Goal: Transaction & Acquisition: Purchase product/service

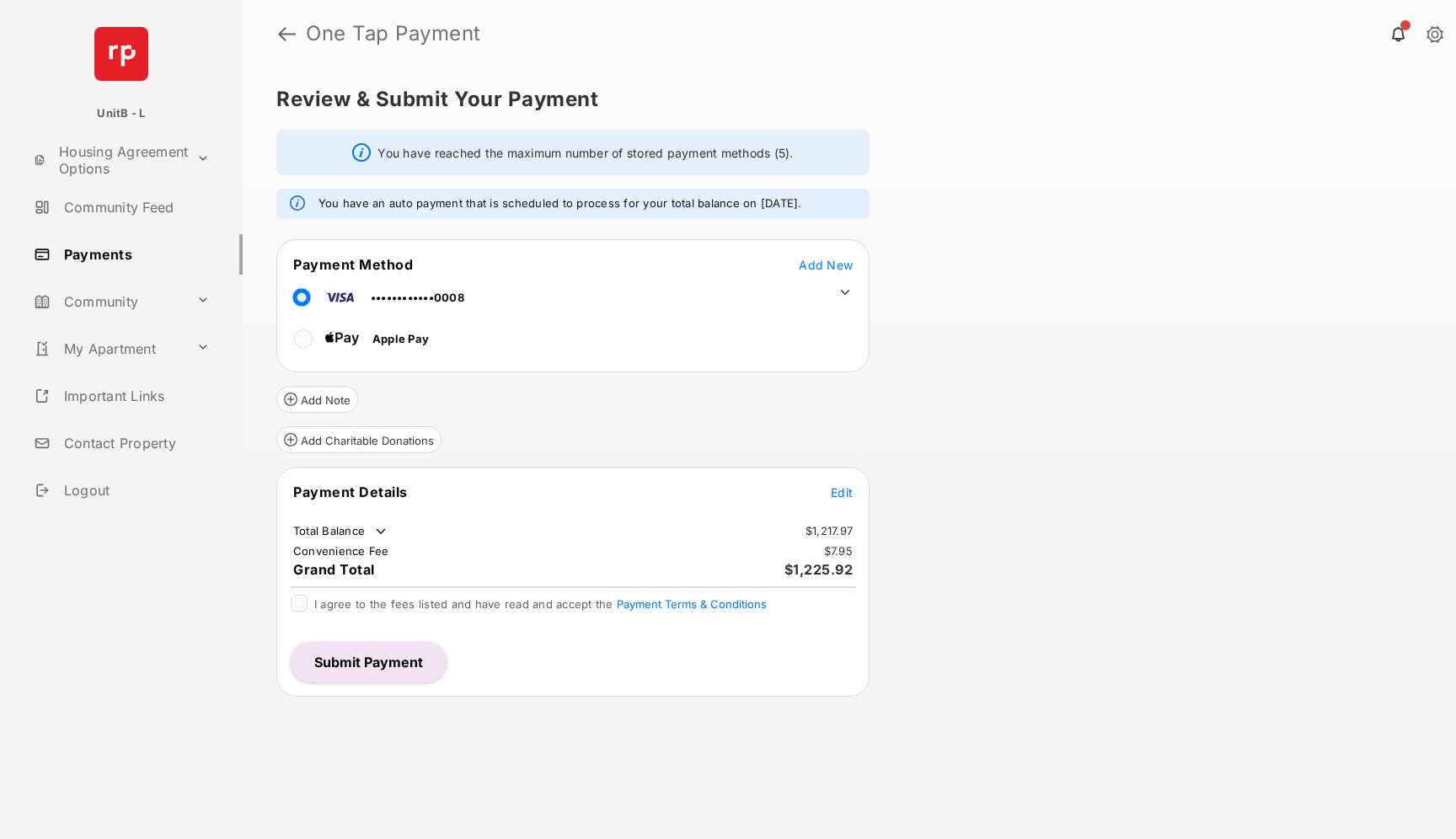
click at [841, 496] on span "Edit" at bounding box center [841, 492] width 22 height 14
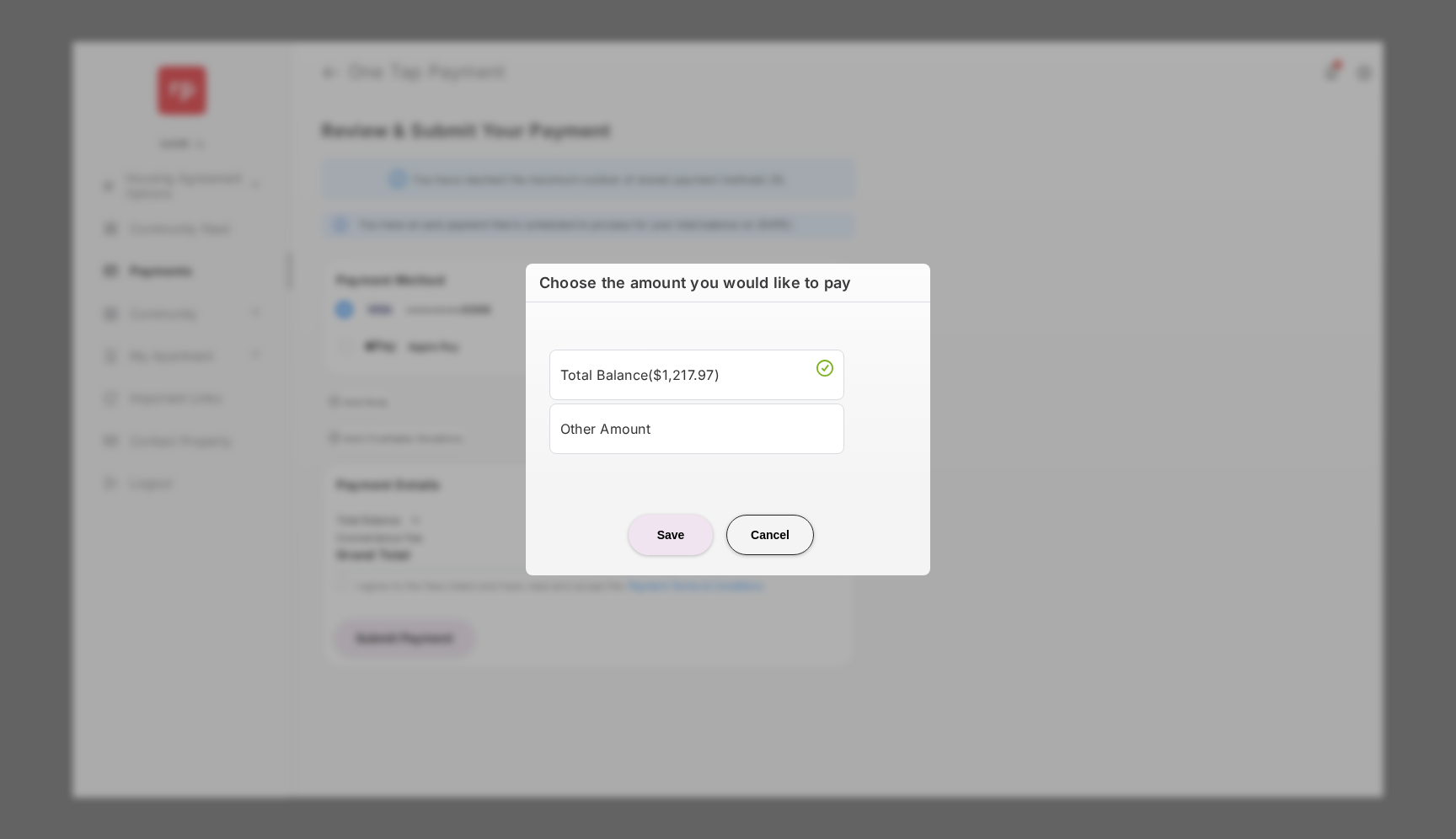
click at [638, 436] on div "Other Amount" at bounding box center [697, 429] width 273 height 29
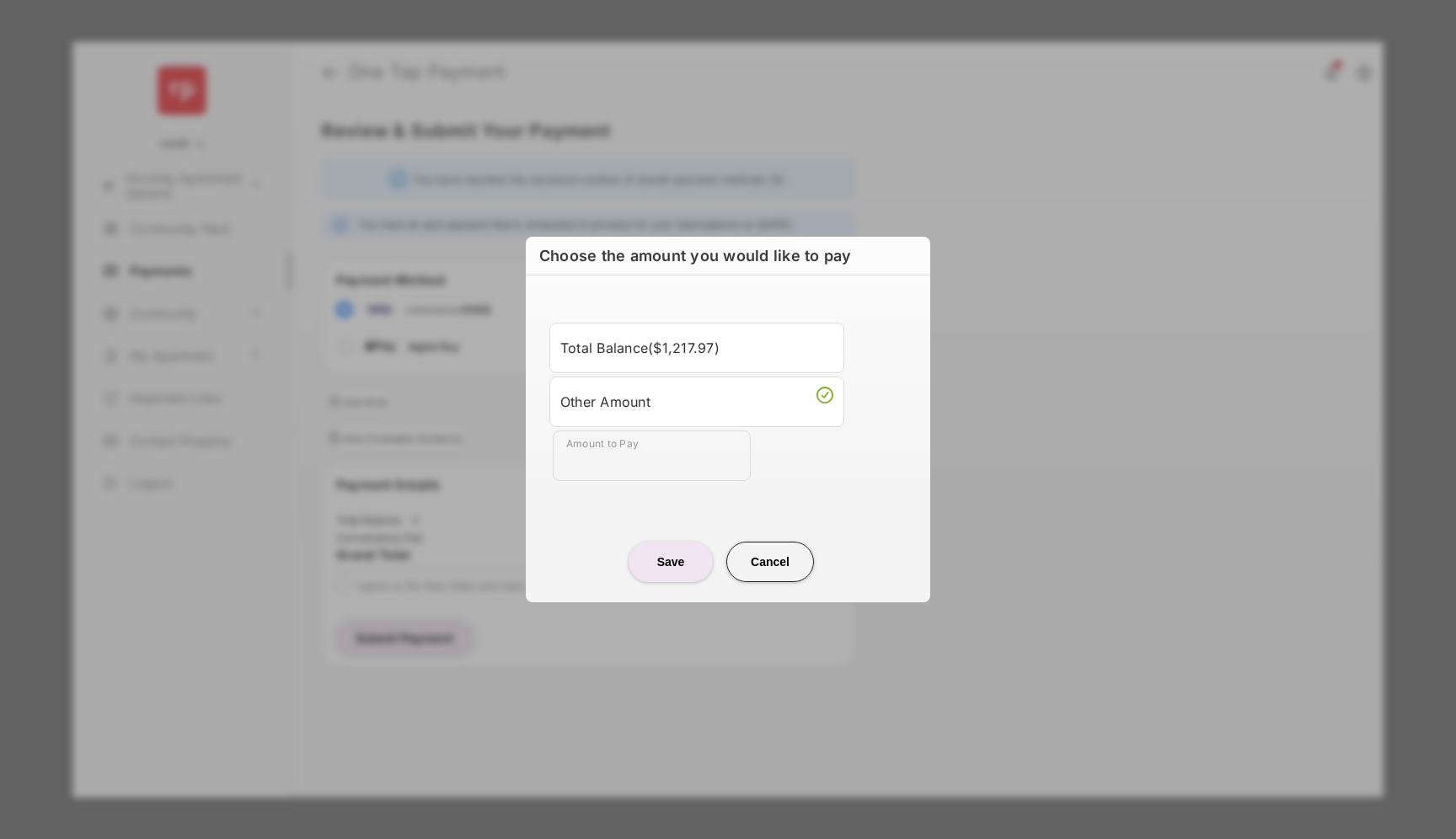
click at [633, 482] on div "Total Balance ( $1,217.97 ) Other Amount Amount to Pay" at bounding box center [728, 401] width 384 height 212
click at [634, 464] on input "Amount to Pay" at bounding box center [652, 455] width 198 height 50
type input "***"
click at [579, 529] on center "Save Cancel" at bounding box center [728, 555] width 364 height 54
click at [667, 567] on button "Save" at bounding box center [671, 562] width 85 height 40
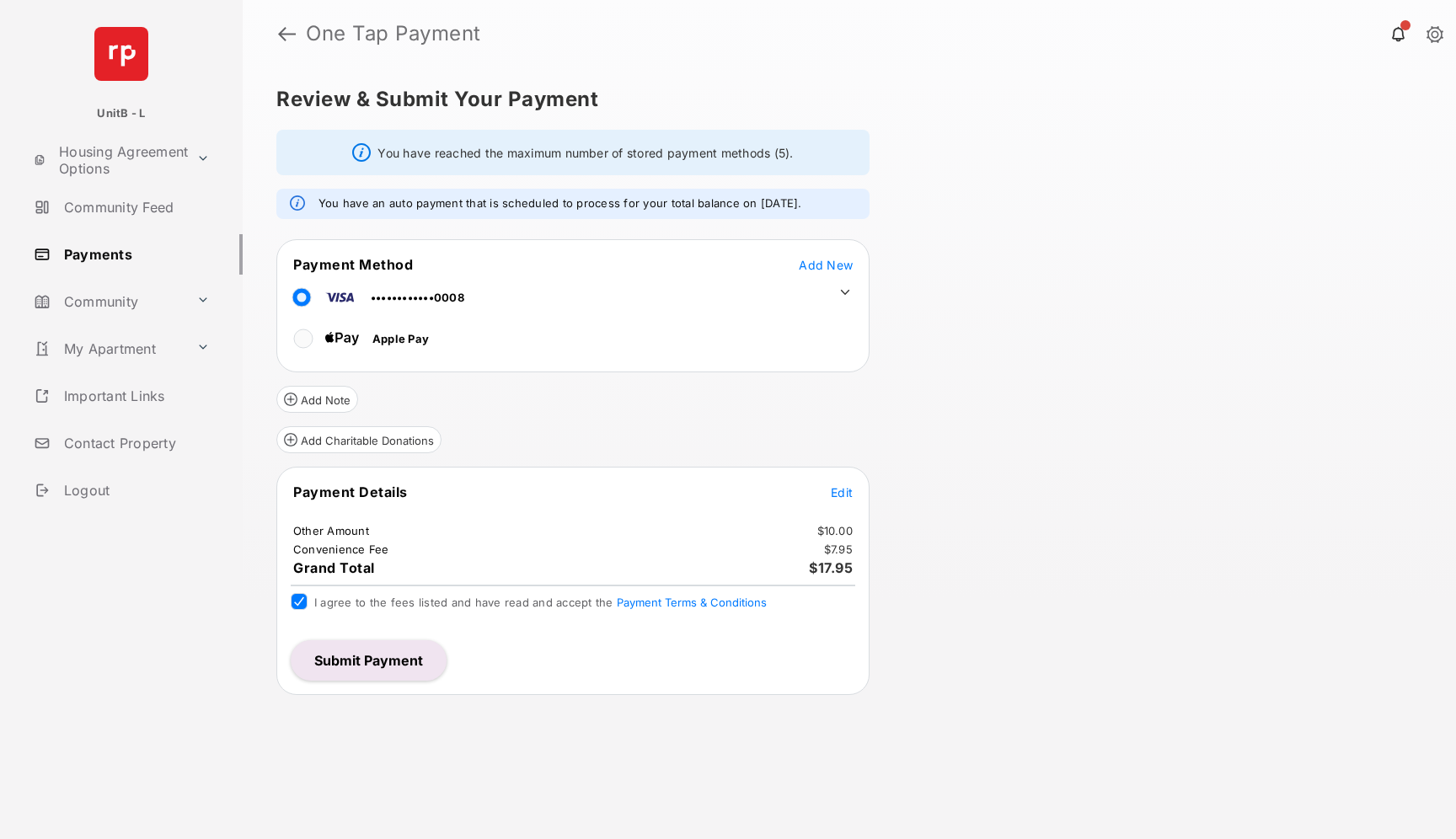
click at [344, 658] on button "Submit Payment" at bounding box center [368, 660] width 156 height 40
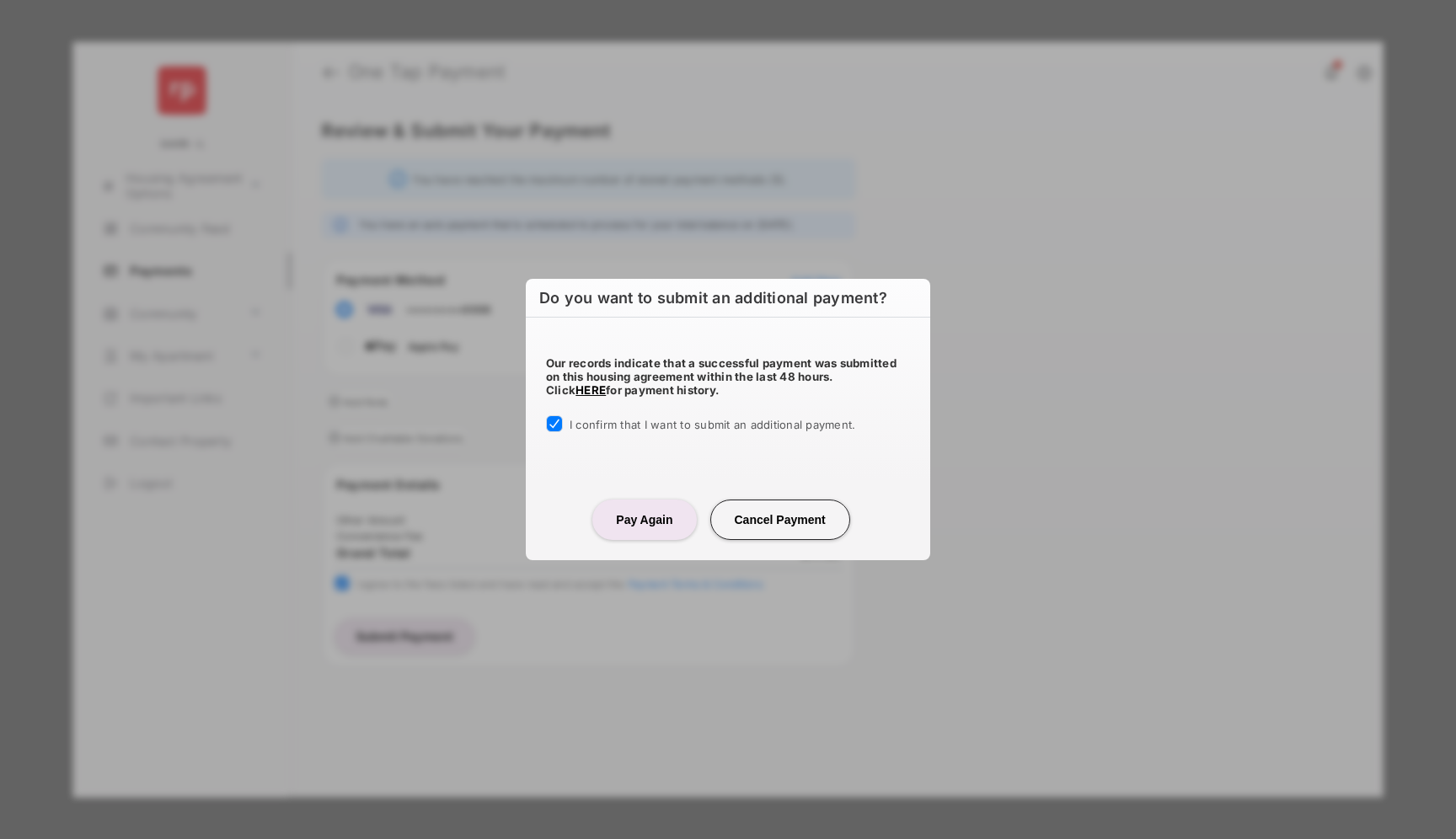
click at [657, 526] on button "Pay Again" at bounding box center [644, 519] width 104 height 40
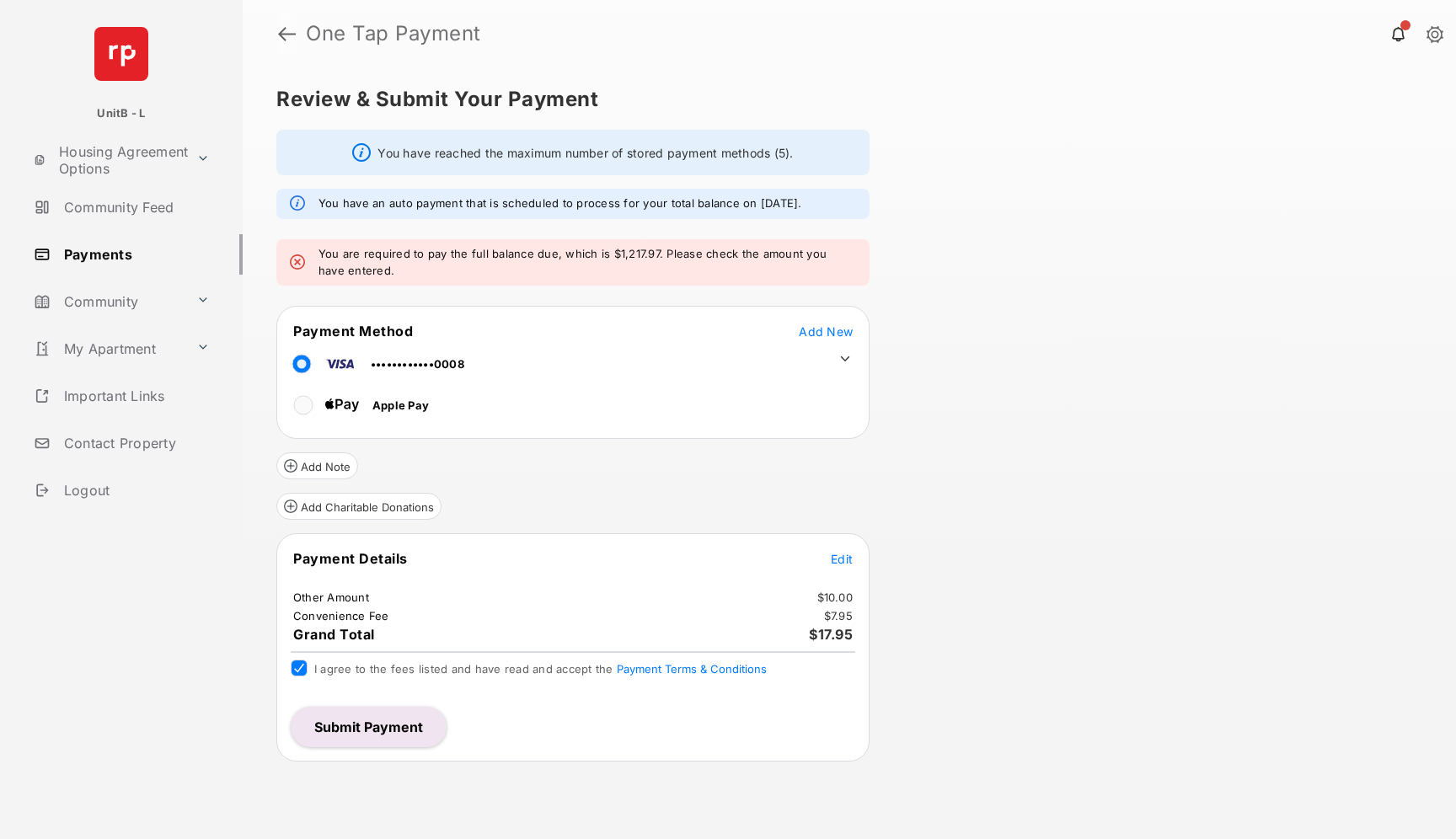
click at [279, 29] on link at bounding box center [287, 33] width 18 height 40
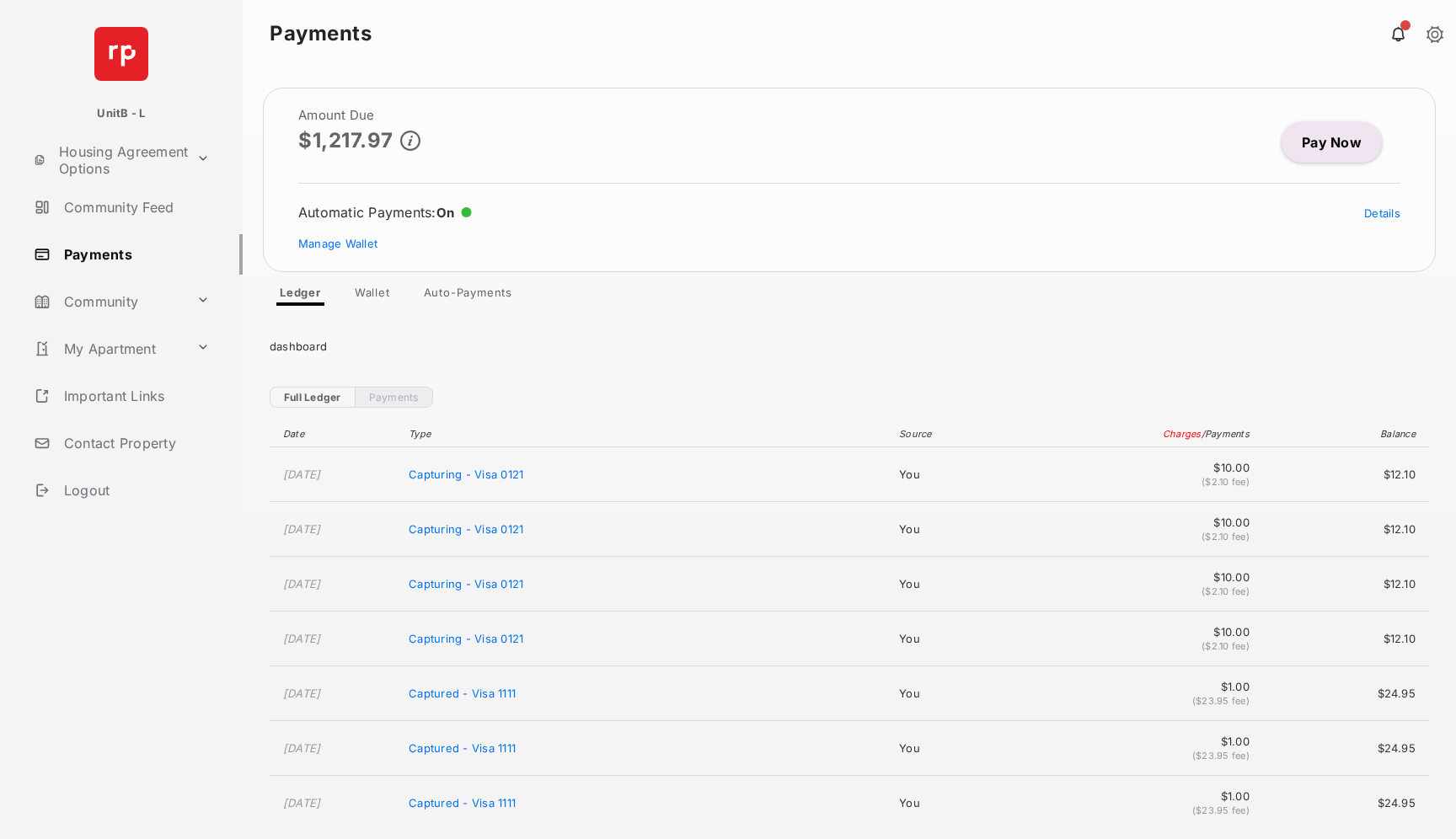
click at [1309, 147] on link "Pay Now" at bounding box center [1332, 143] width 100 height 40
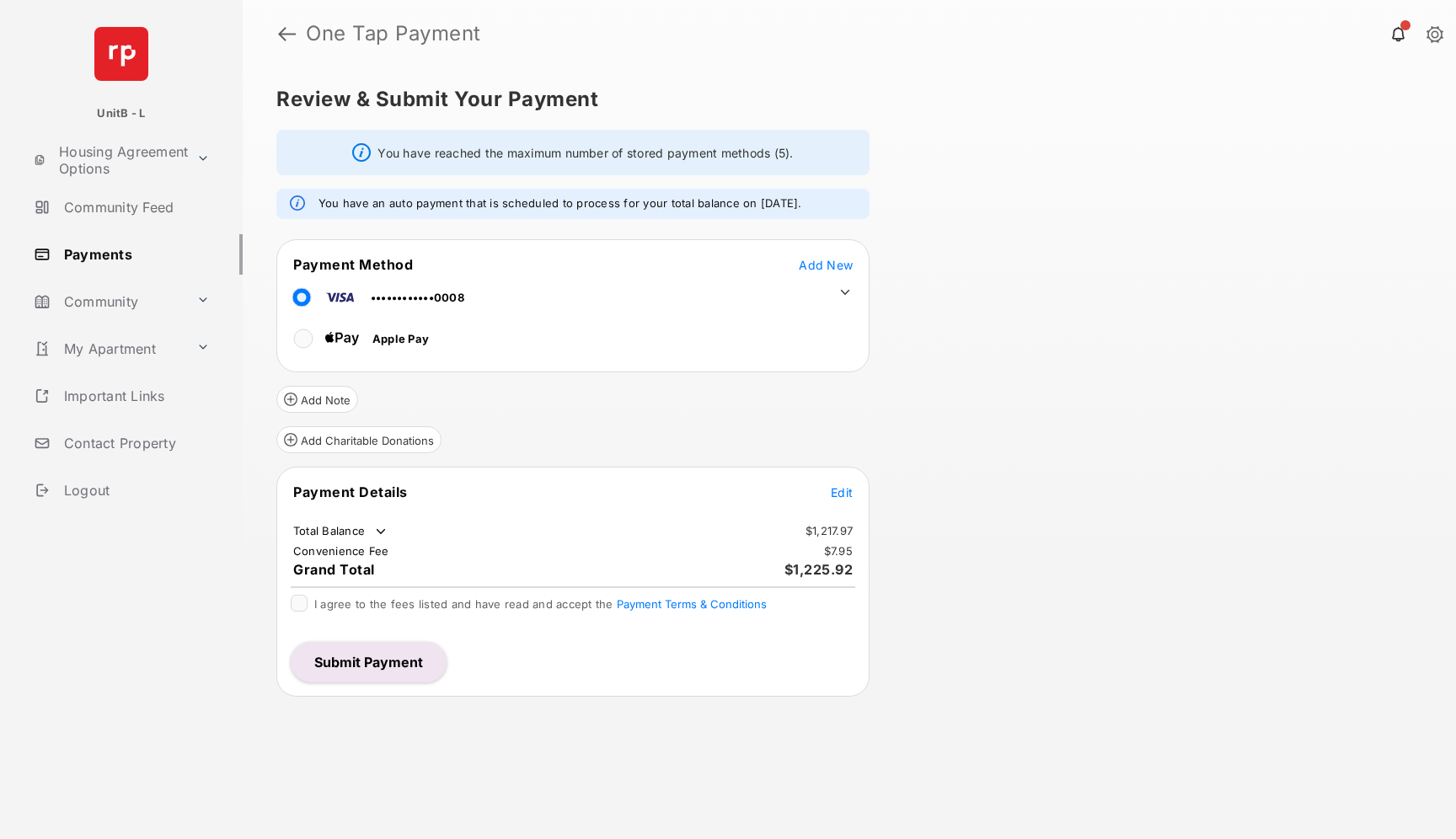
click at [830, 497] on td "Edit" at bounding box center [841, 491] width 24 height 18
click at [842, 494] on span "Edit" at bounding box center [841, 492] width 22 height 14
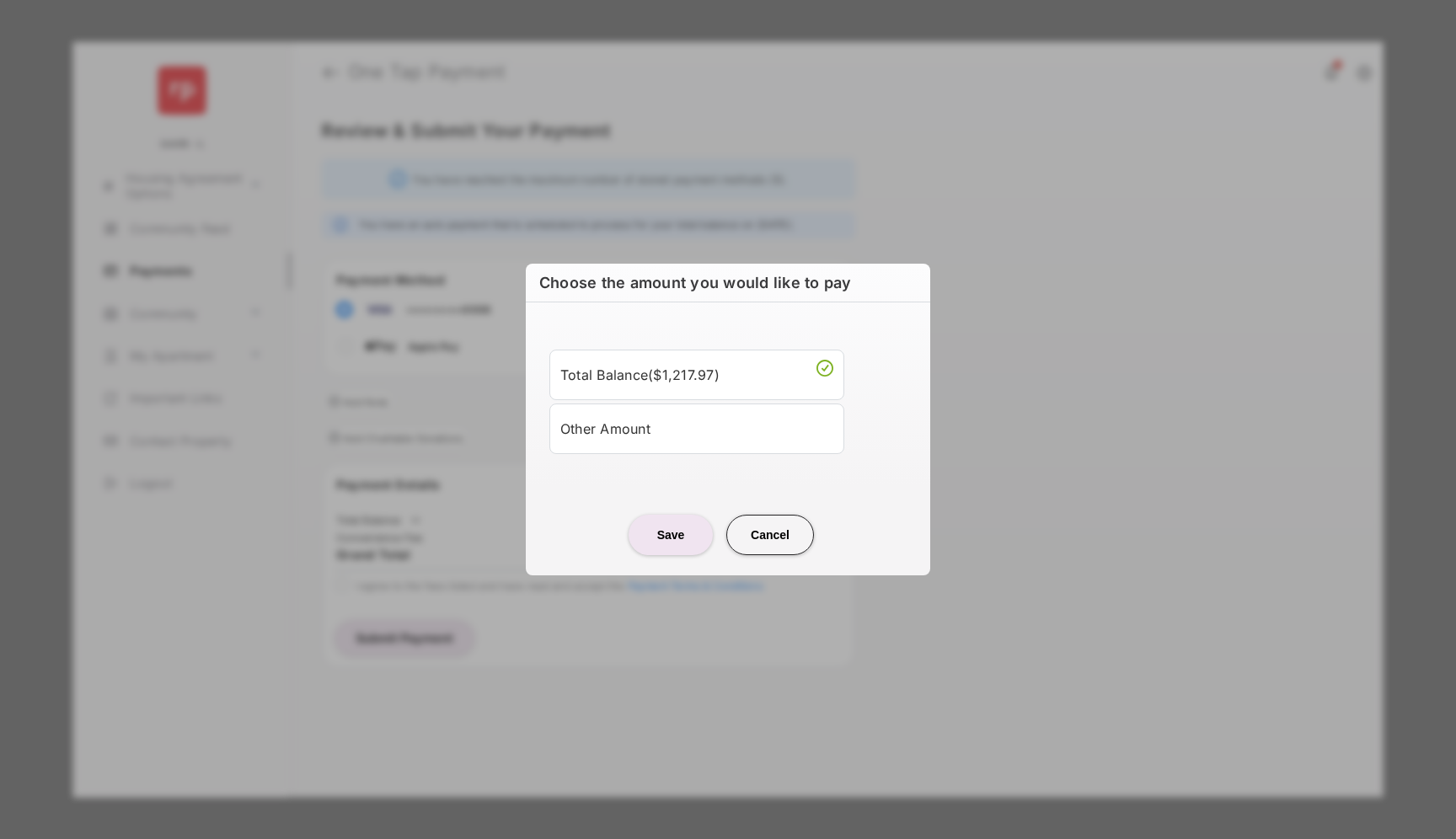
click at [638, 433] on div "Other Amount" at bounding box center [697, 429] width 273 height 29
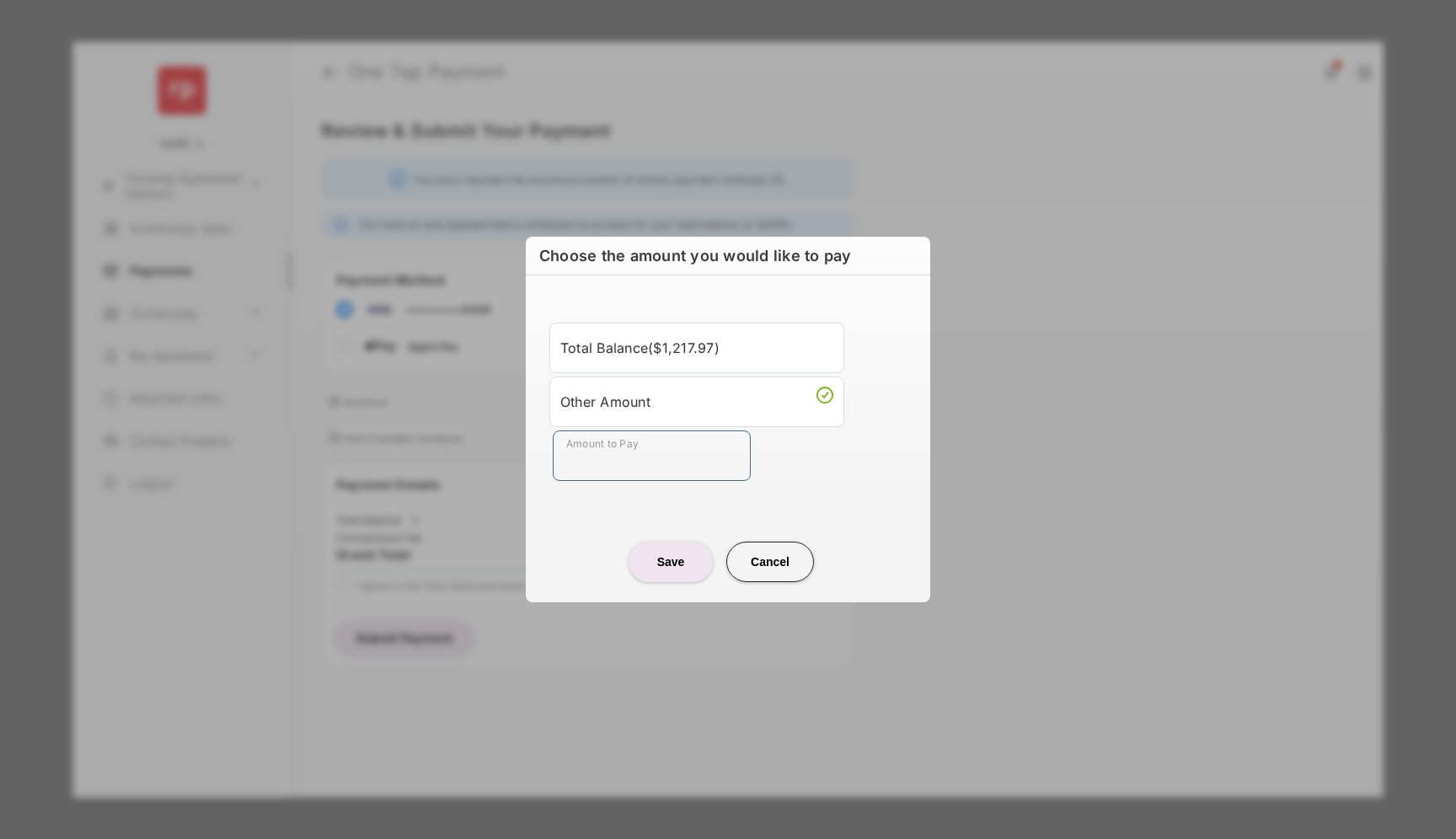
click at [630, 473] on input "Amount to Pay" at bounding box center [652, 455] width 198 height 50
type input "**"
click at [576, 533] on center "Save Cancel" at bounding box center [728, 555] width 364 height 54
click at [707, 553] on button "Save" at bounding box center [671, 562] width 85 height 40
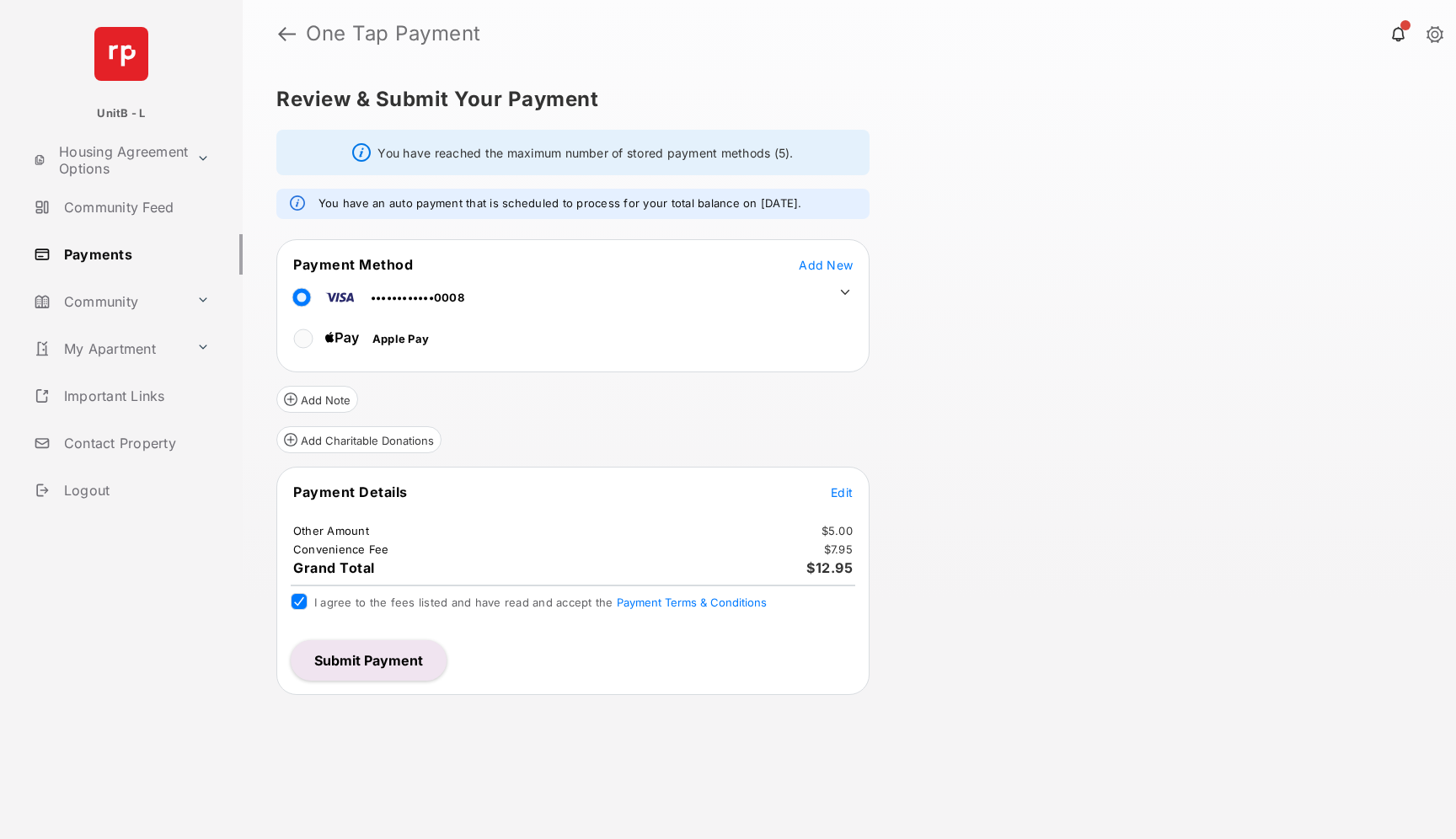
click at [347, 664] on button "Submit Payment" at bounding box center [368, 660] width 156 height 40
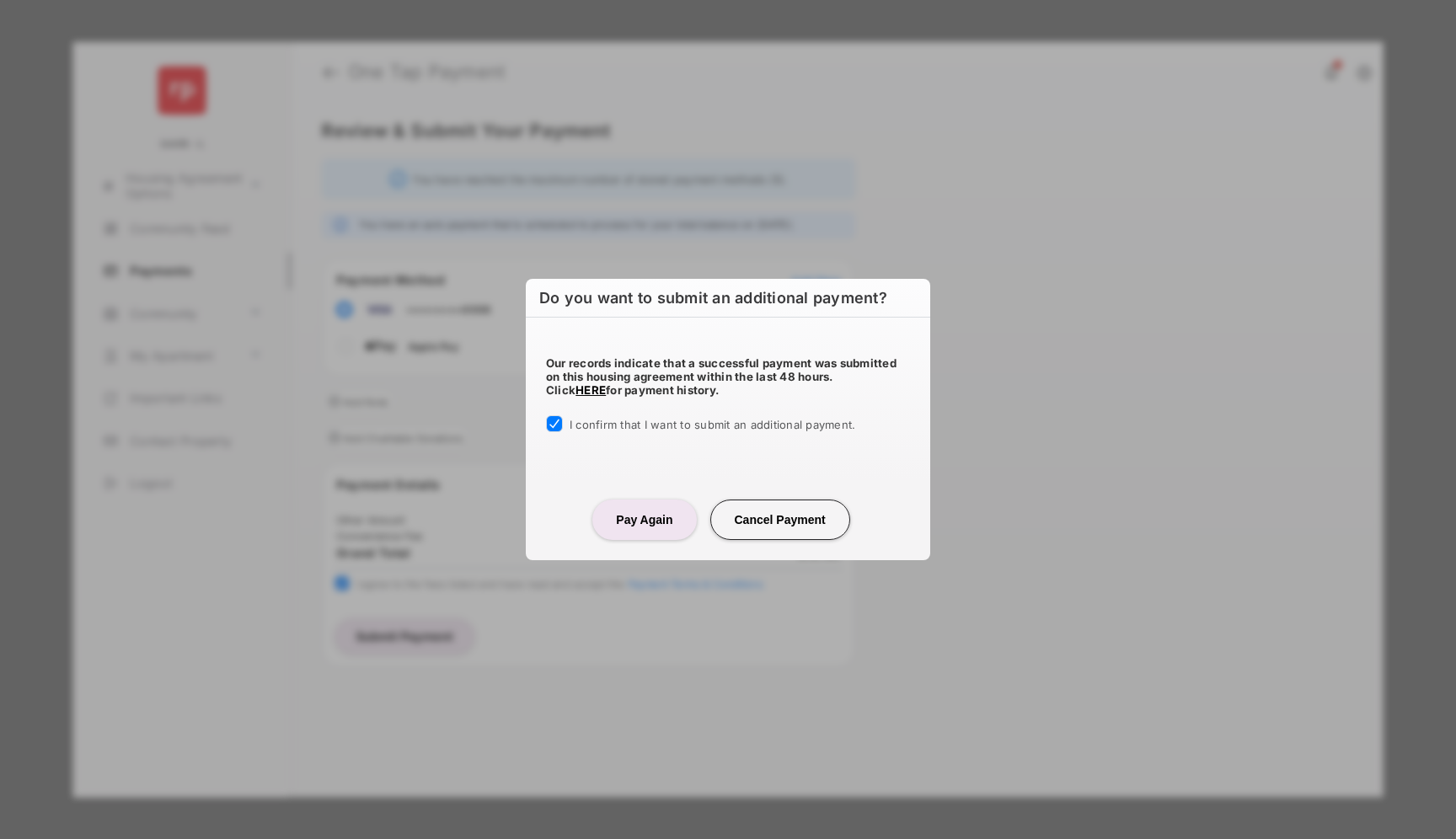
click at [654, 524] on button "Pay Again" at bounding box center [644, 519] width 104 height 40
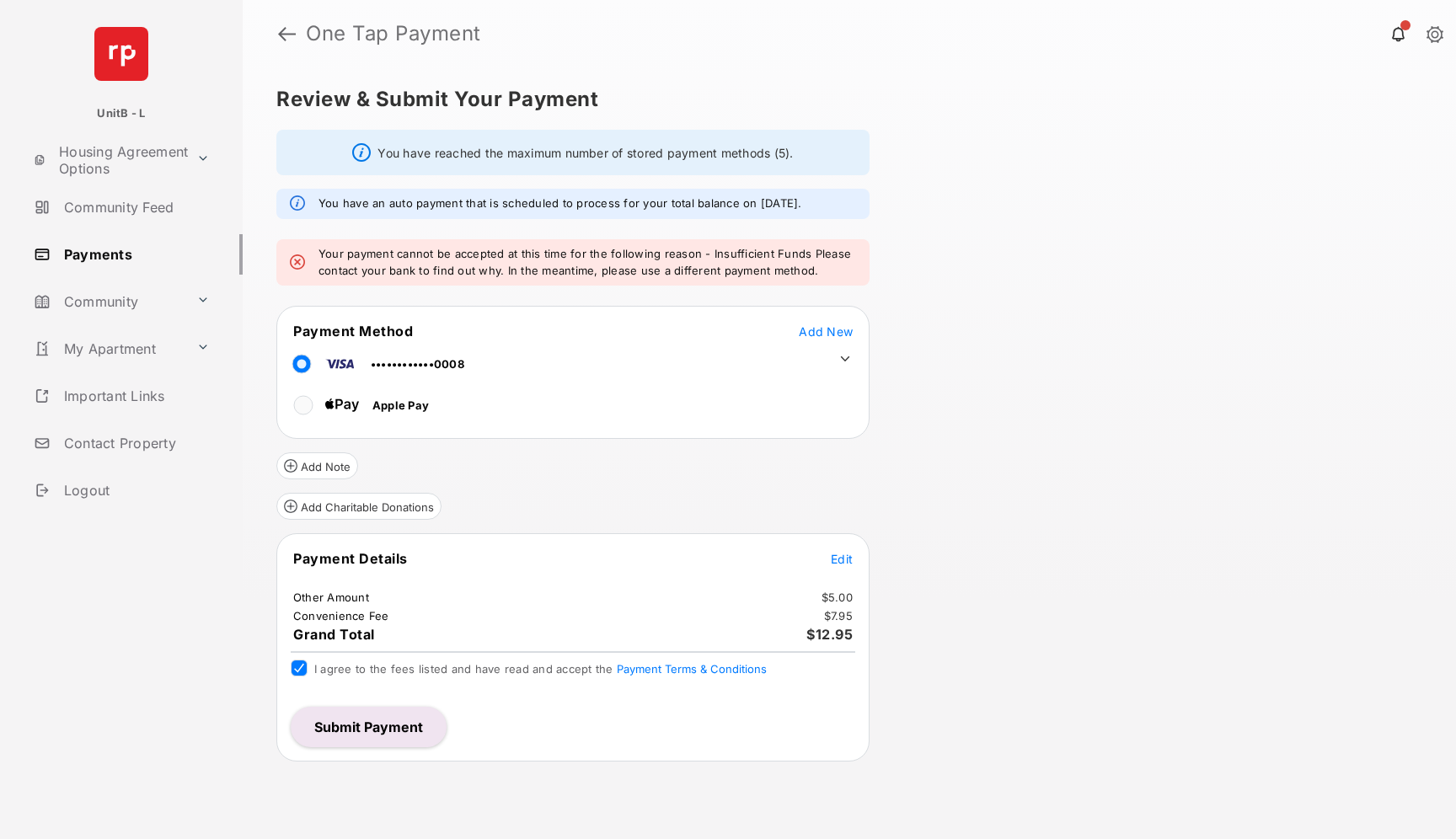
click at [843, 360] on icon at bounding box center [845, 358] width 15 height 15
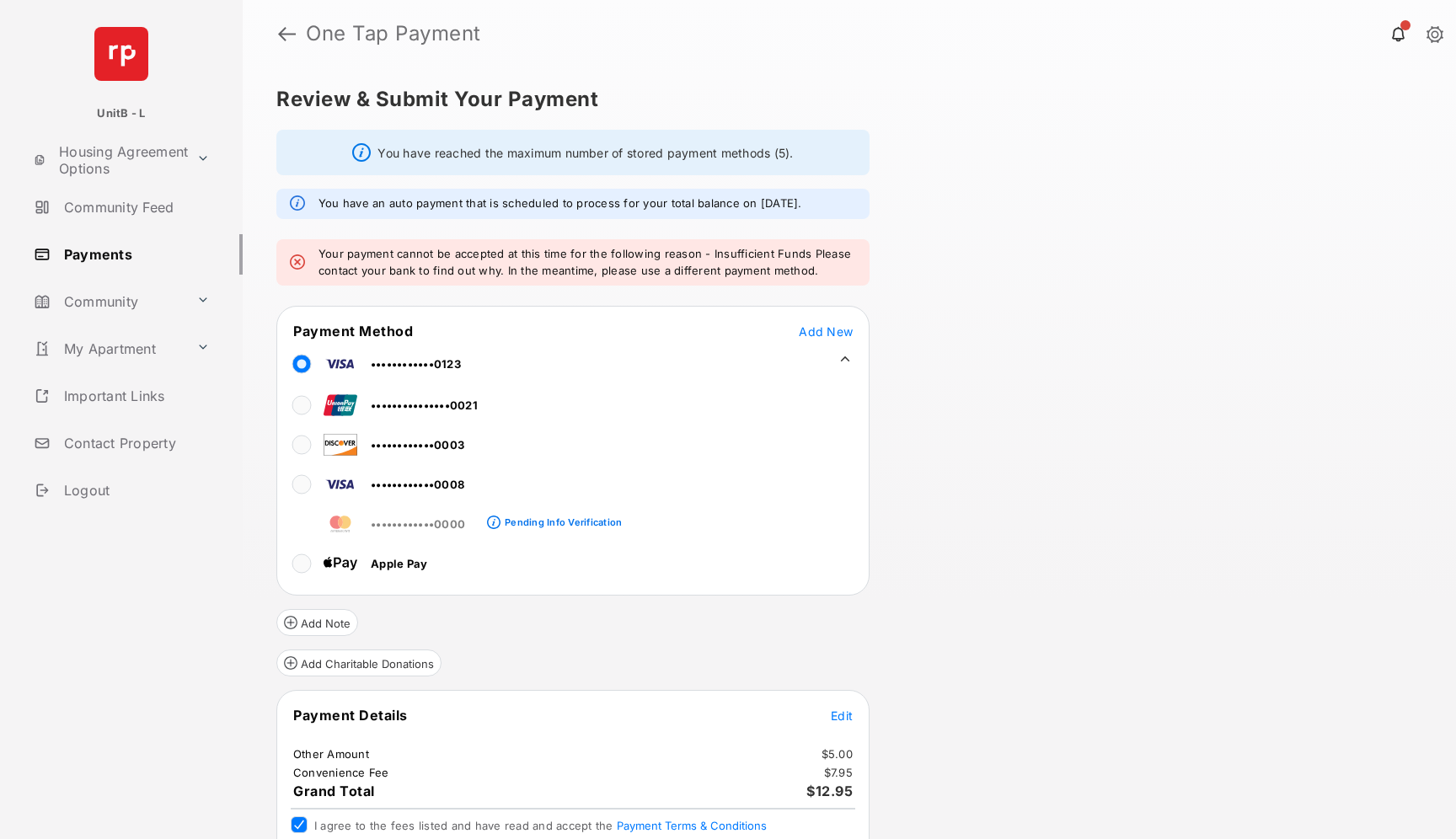
click at [958, 453] on div "Review & Submit Your Payment You have reached the maximum number of stored paym…" at bounding box center [848, 453] width 1213 height 771
click at [846, 358] on icon at bounding box center [846, 359] width 10 height 5
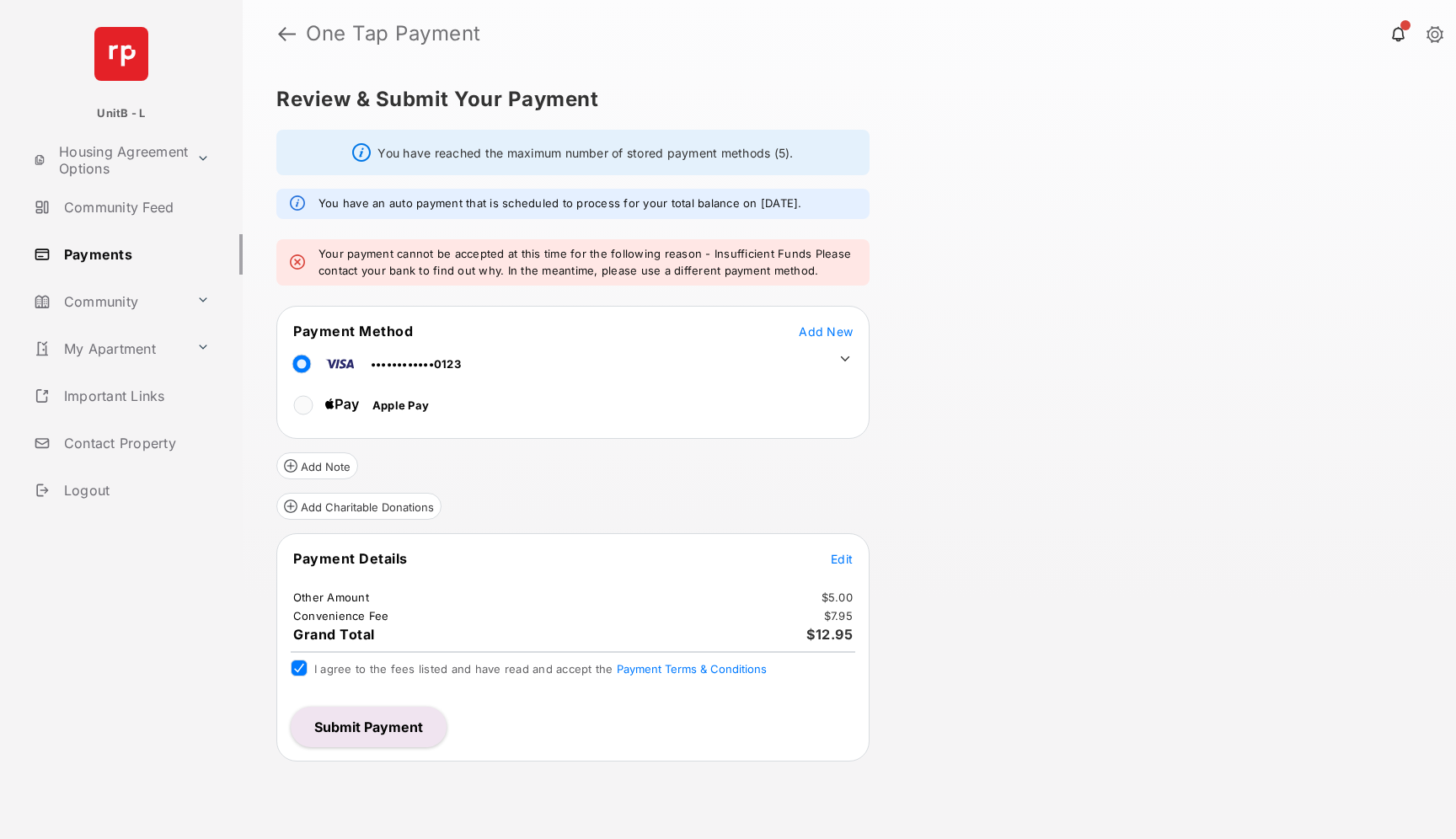
click at [344, 726] on button "Submit Payment" at bounding box center [368, 727] width 156 height 40
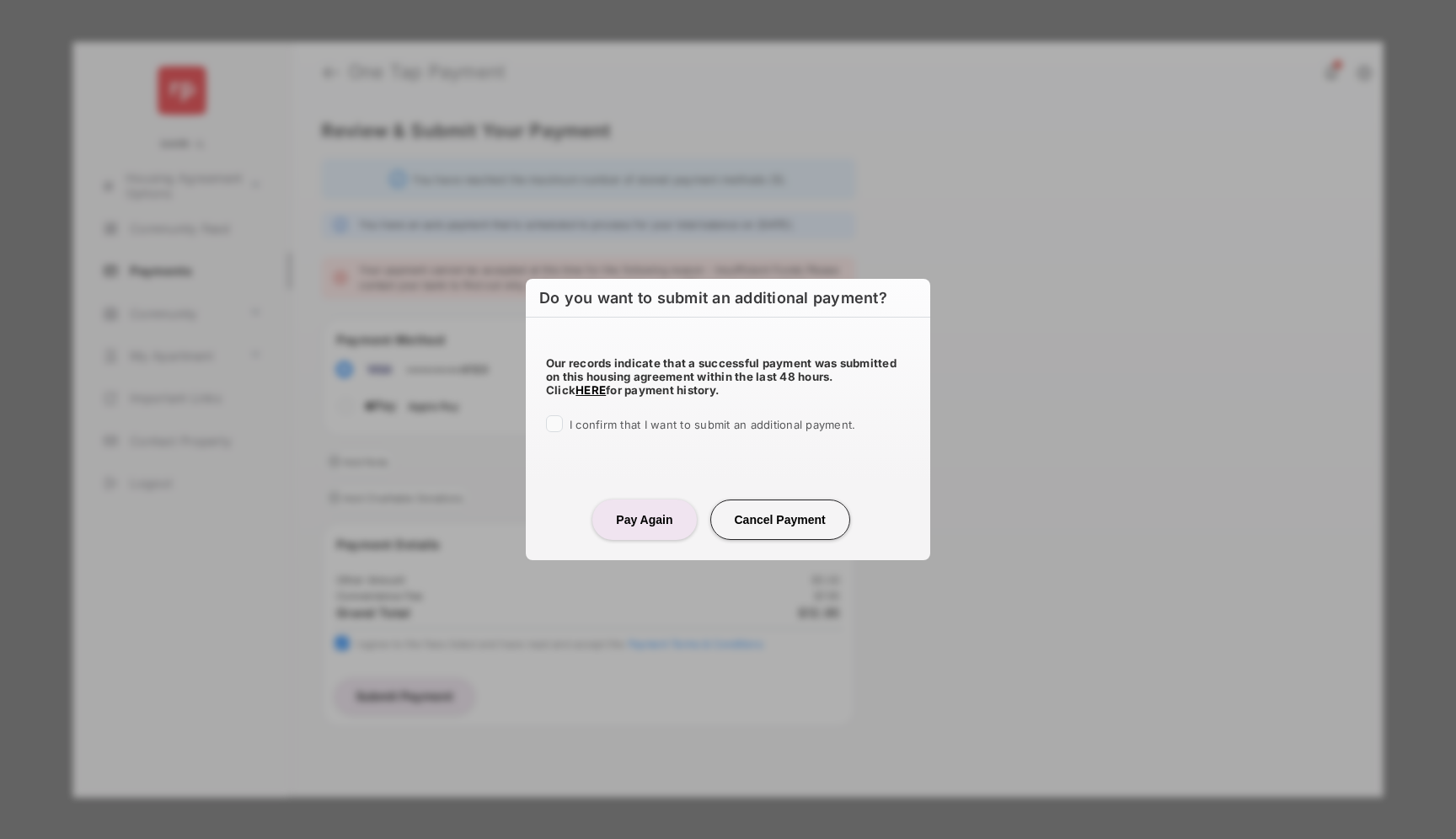
click at [642, 526] on button "Pay Again" at bounding box center [644, 519] width 104 height 40
click at [624, 530] on button "Pay Again" at bounding box center [644, 519] width 104 height 40
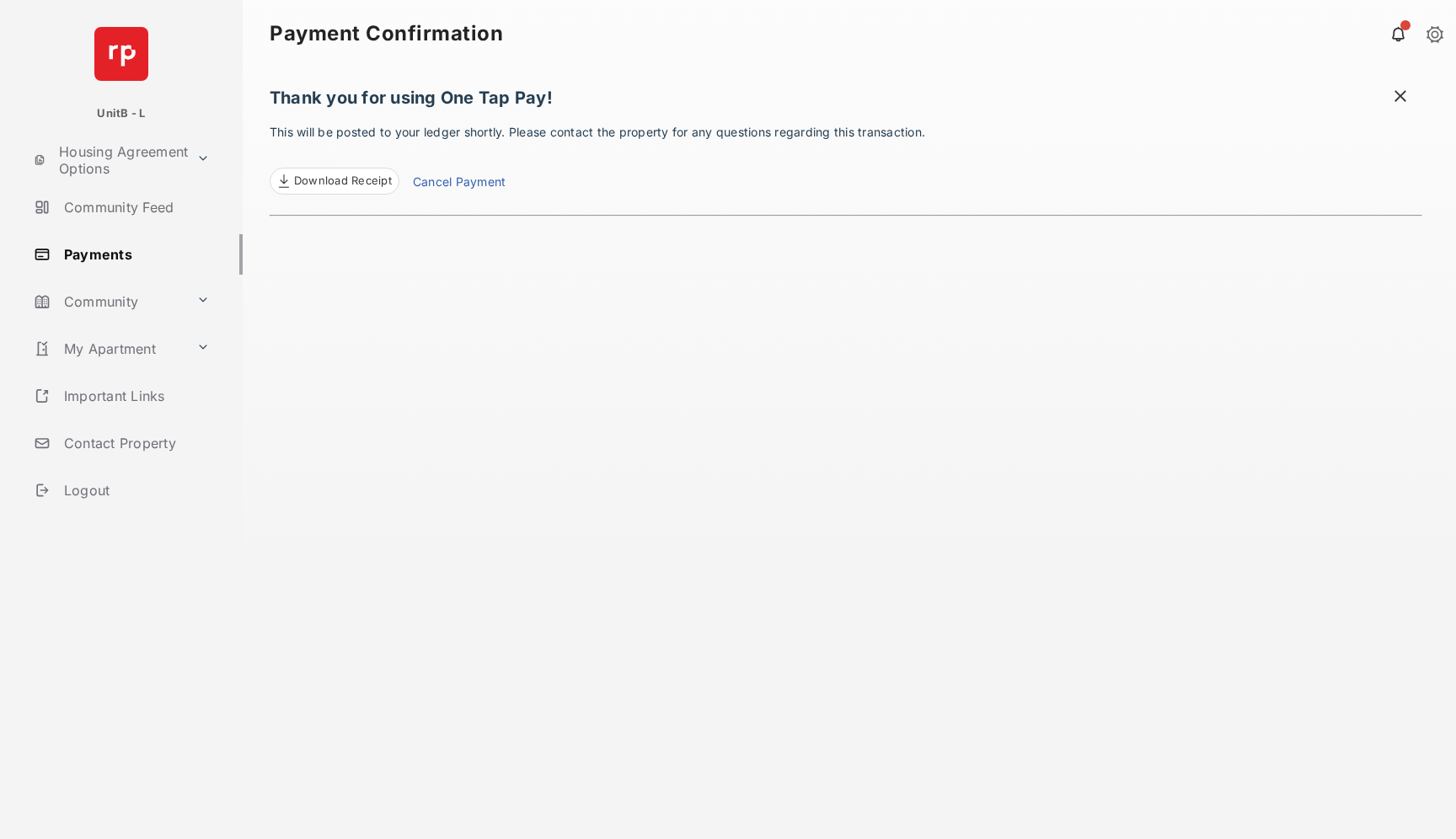
click at [1401, 97] on span at bounding box center [1400, 98] width 17 height 21
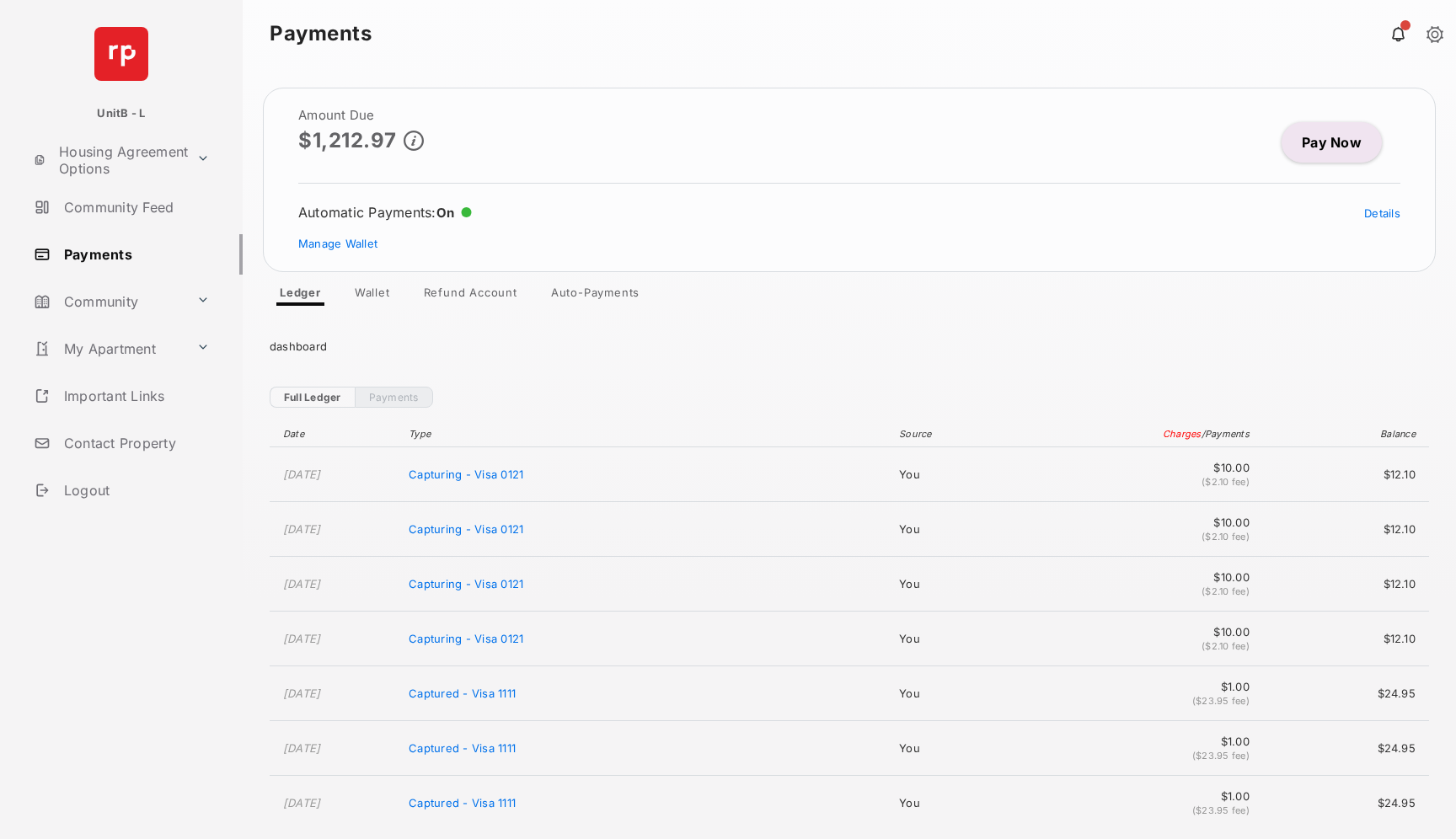
click at [1328, 144] on link "Pay Now" at bounding box center [1332, 143] width 100 height 40
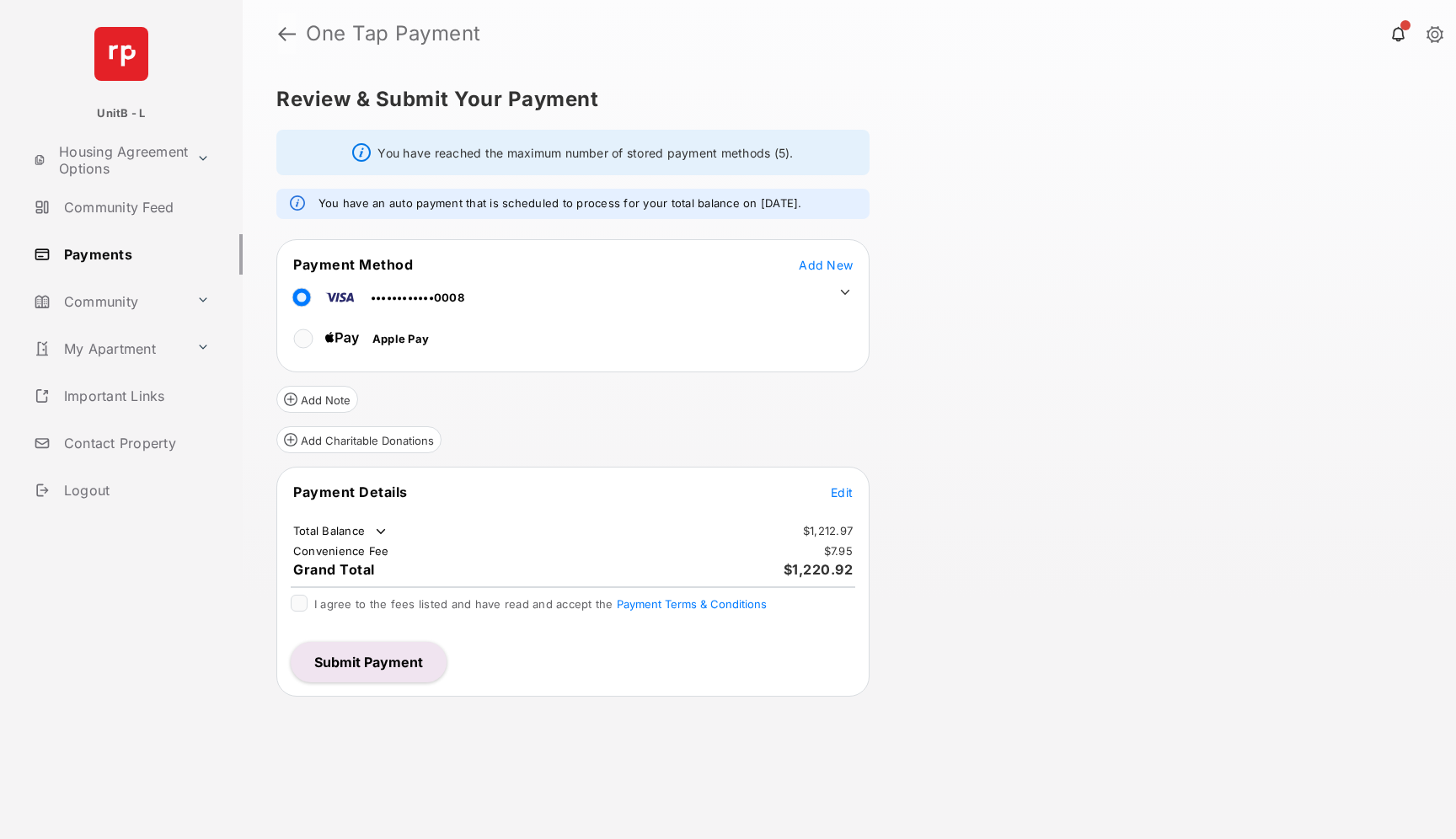
click at [282, 37] on link at bounding box center [287, 33] width 18 height 40
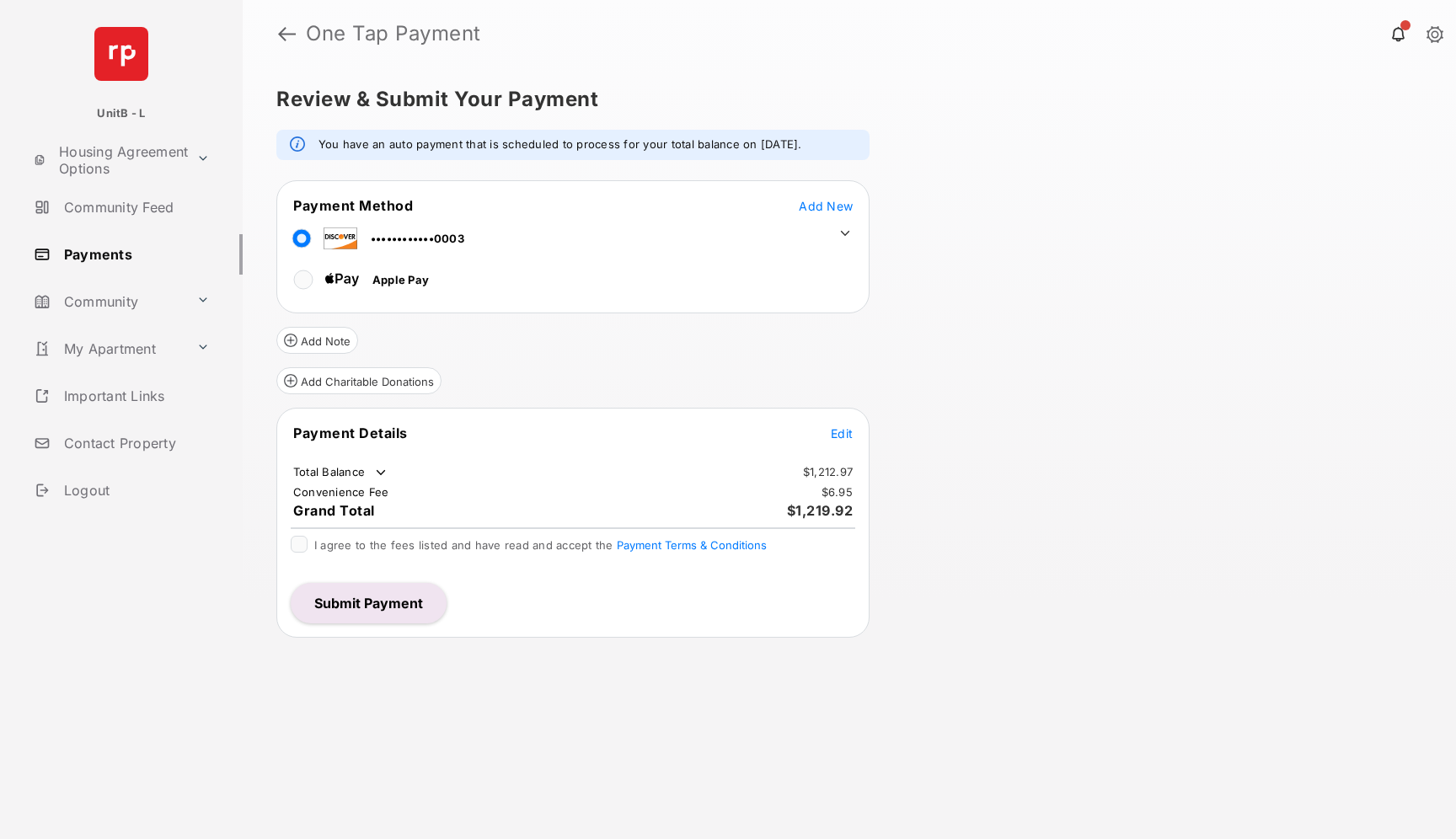
click at [815, 205] on span "Add New" at bounding box center [825, 206] width 54 height 14
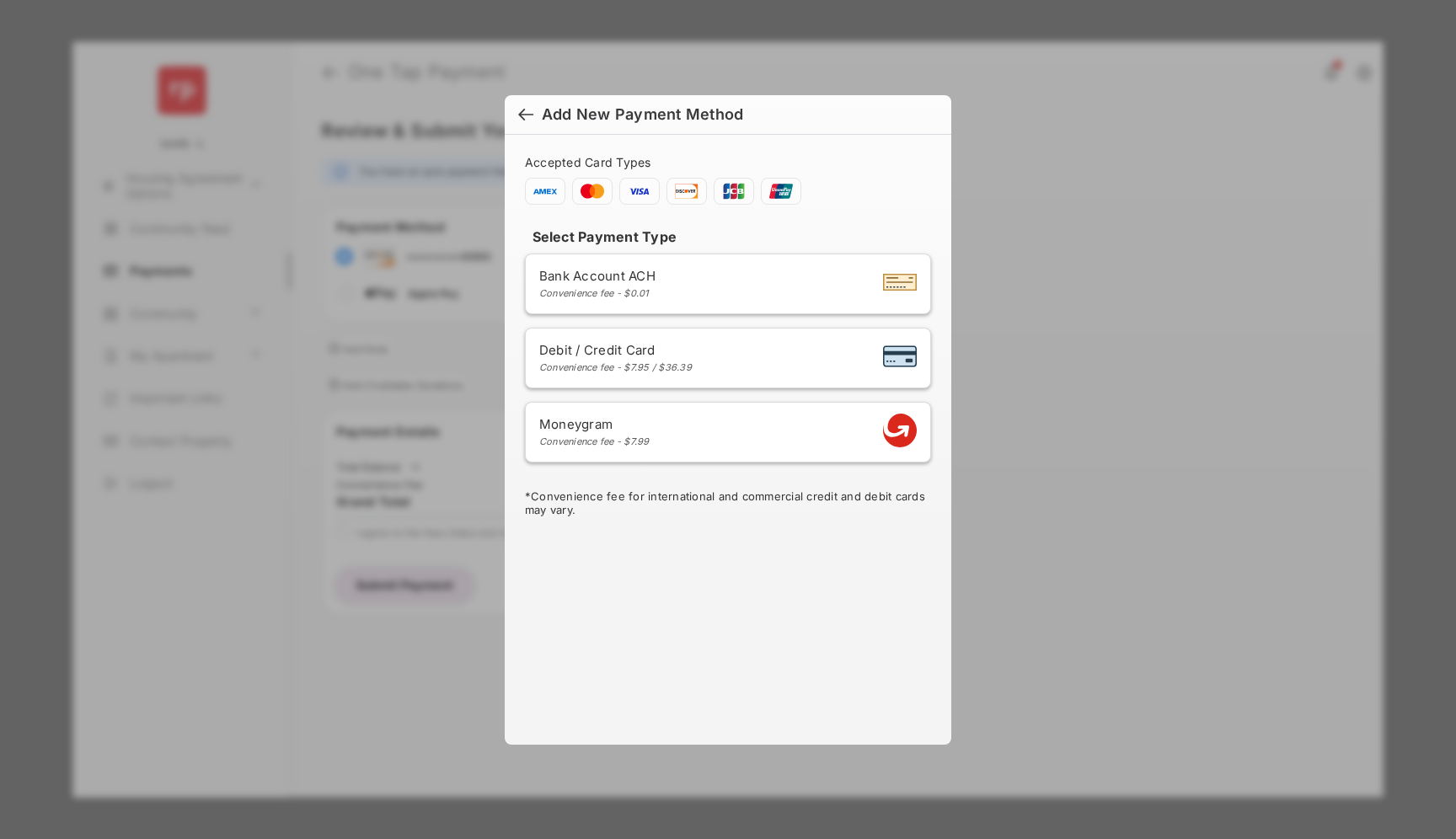
click at [631, 357] on div "Debit / Credit Card Convenience fee - $7.95 / $36.39" at bounding box center [615, 357] width 152 height 31
select select "**"
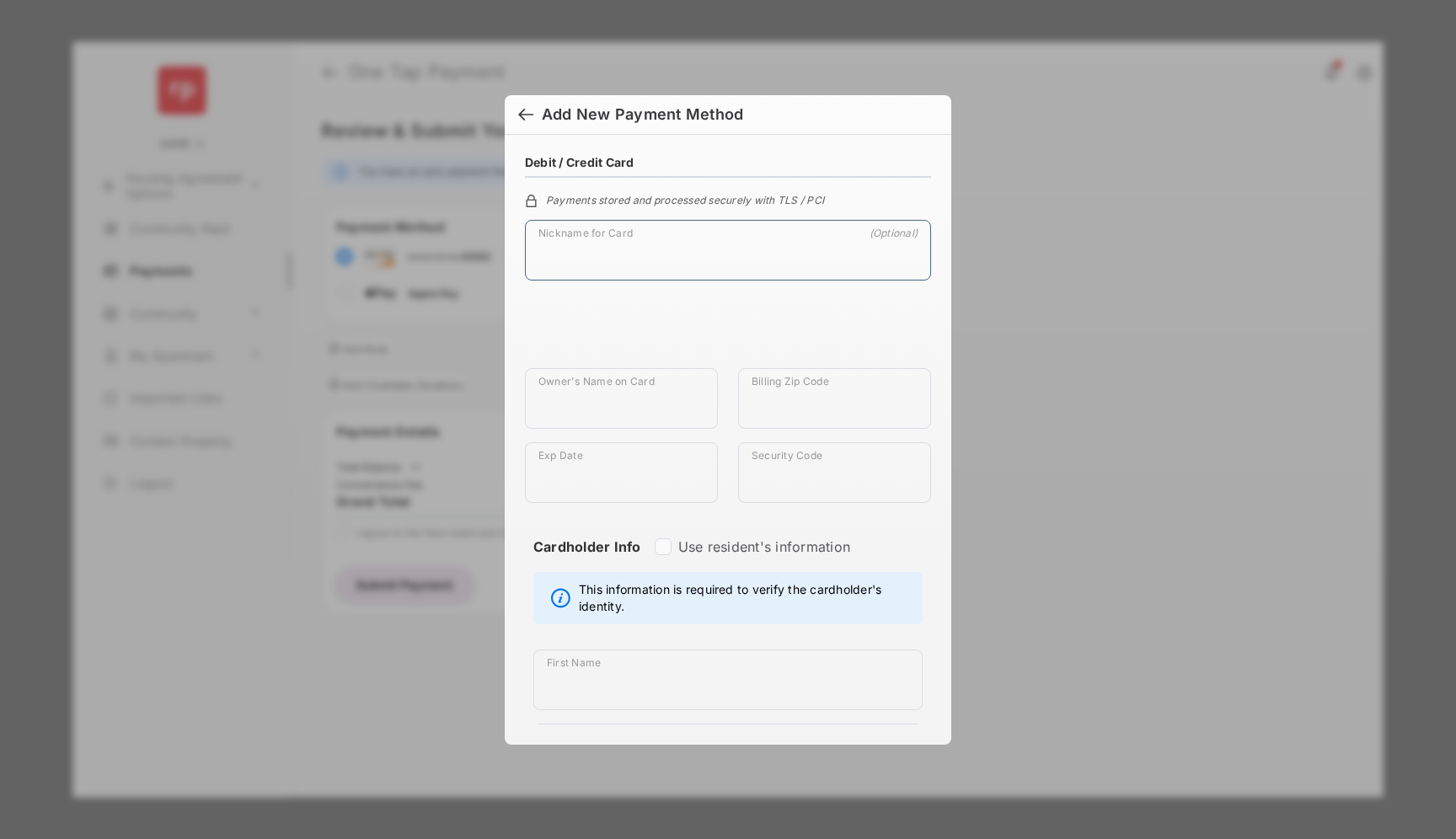
click at [590, 255] on input "Nickname for Card" at bounding box center [728, 250] width 406 height 61
click at [521, 117] on div at bounding box center [525, 115] width 15 height 18
